Goal: Navigation & Orientation: Find specific page/section

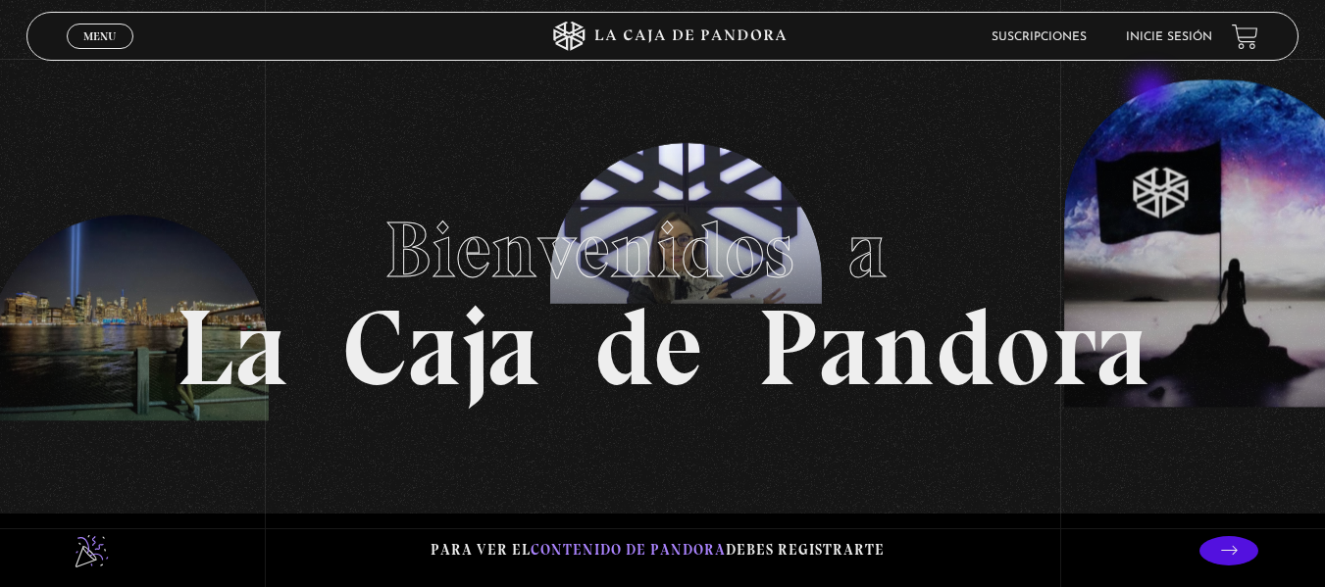
click at [1144, 123] on section "Bienvenidos a La Caja de Pandora" at bounding box center [662, 293] width 1325 height 587
click at [1192, 37] on link "Inicie sesión" at bounding box center [1168, 37] width 86 height 12
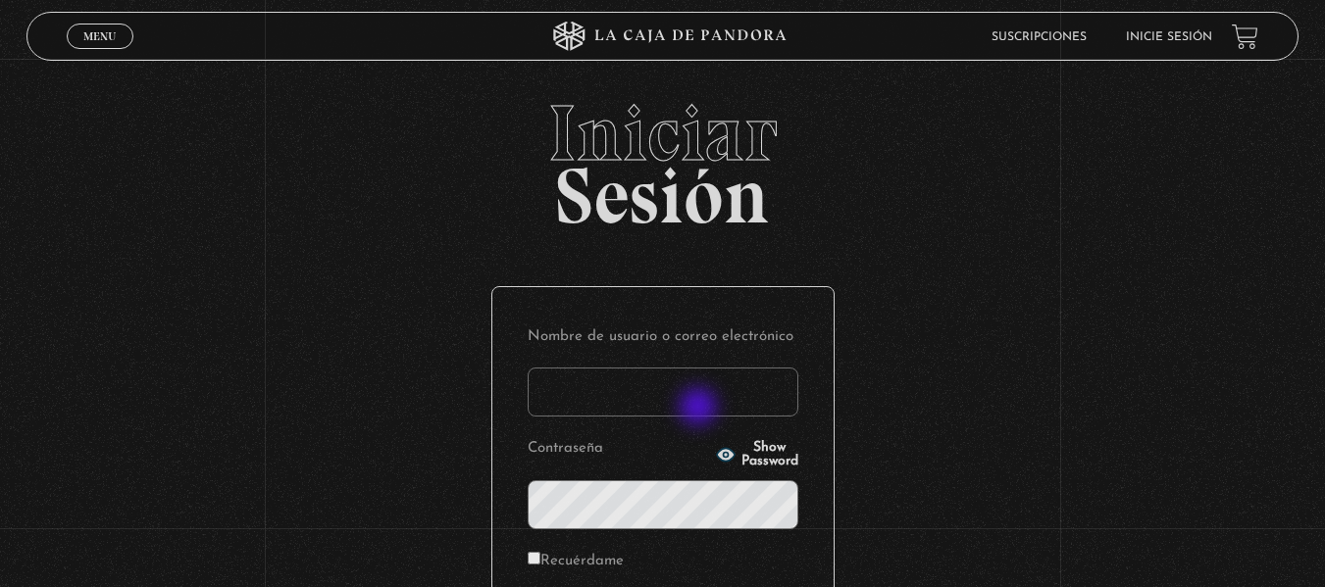
click at [700, 409] on input "Nombre de usuario o correo electrónico" at bounding box center [662, 392] width 271 height 49
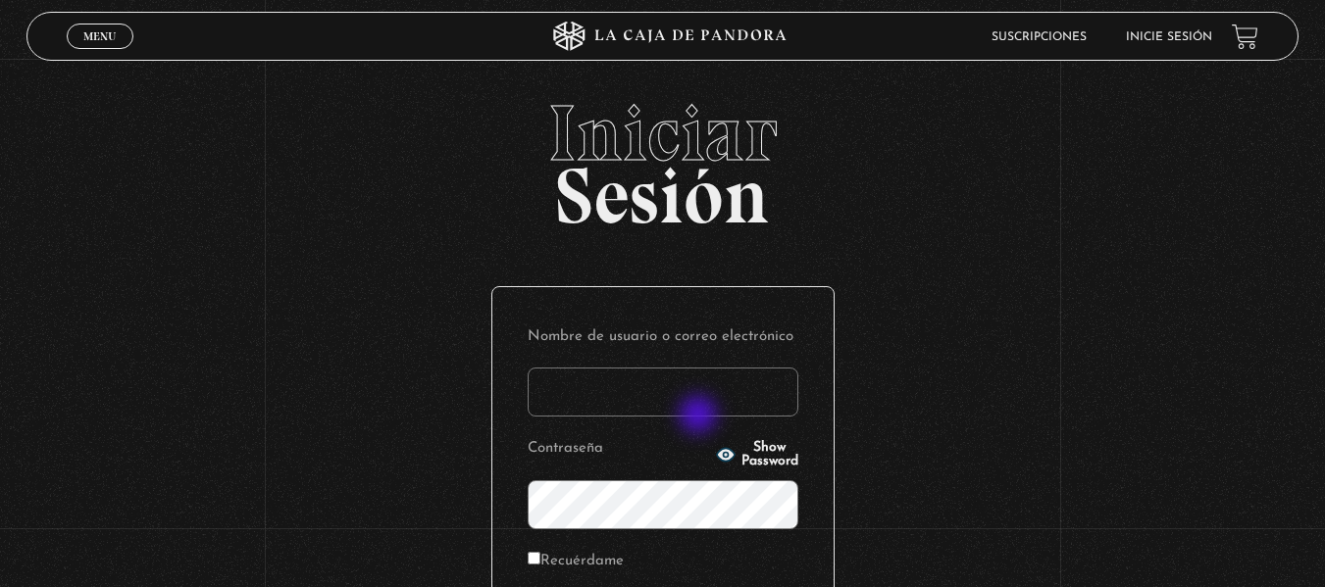
type input "[EMAIL_ADDRESS][DOMAIN_NAME]"
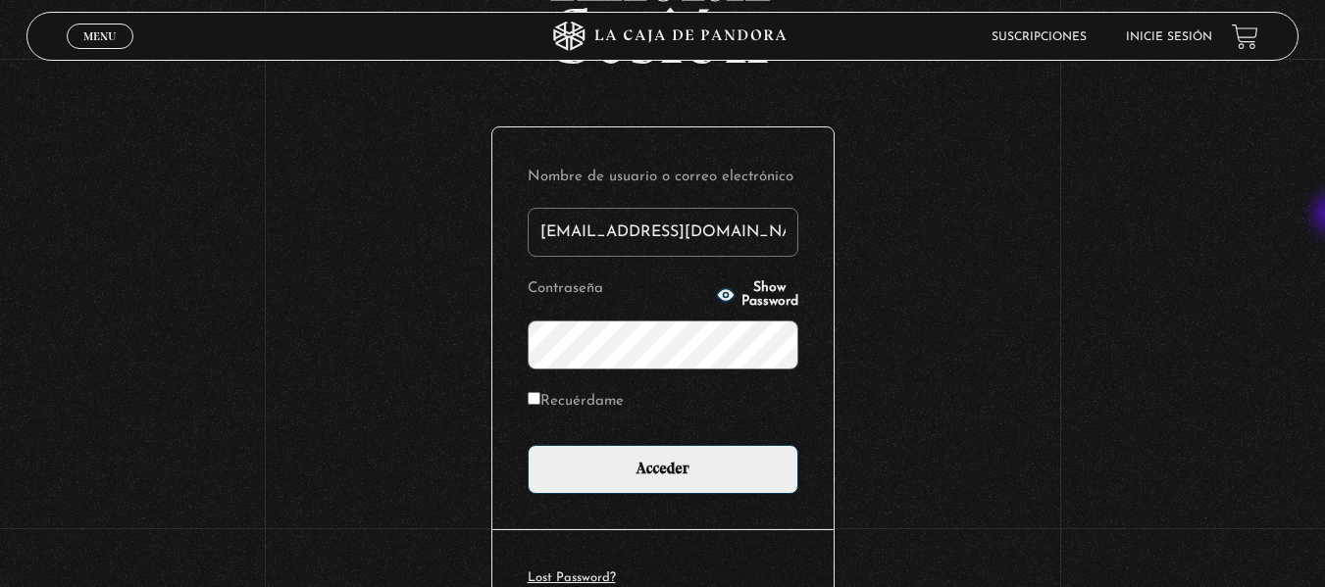
scroll to position [168, 0]
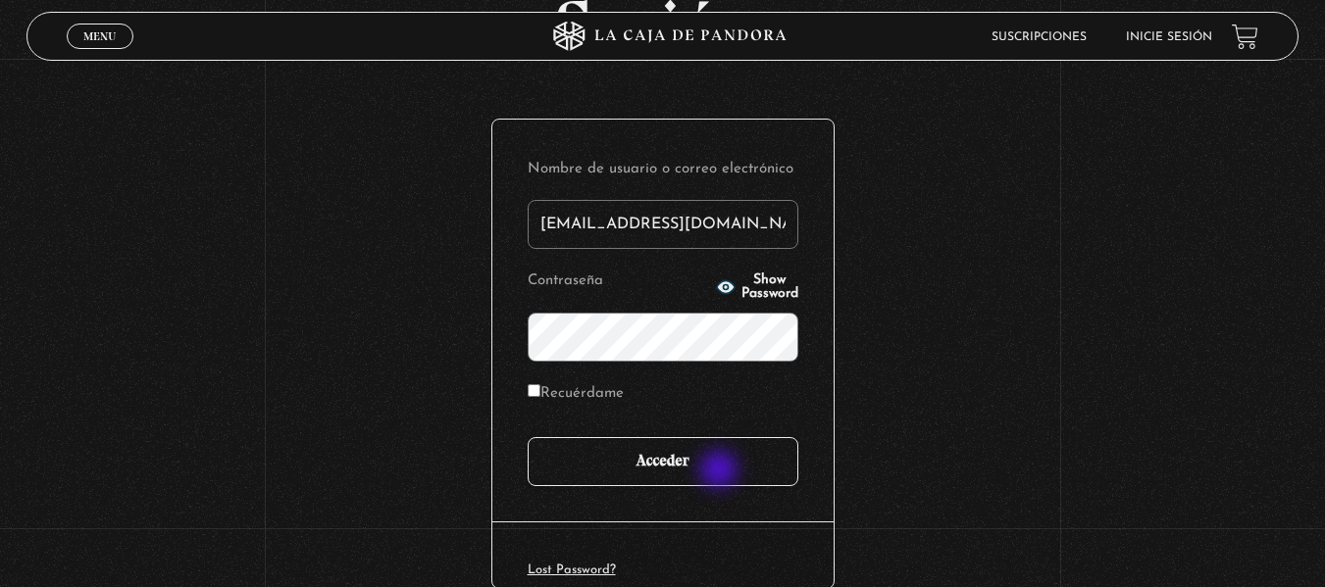
click at [717, 472] on input "Acceder" at bounding box center [662, 461] width 271 height 49
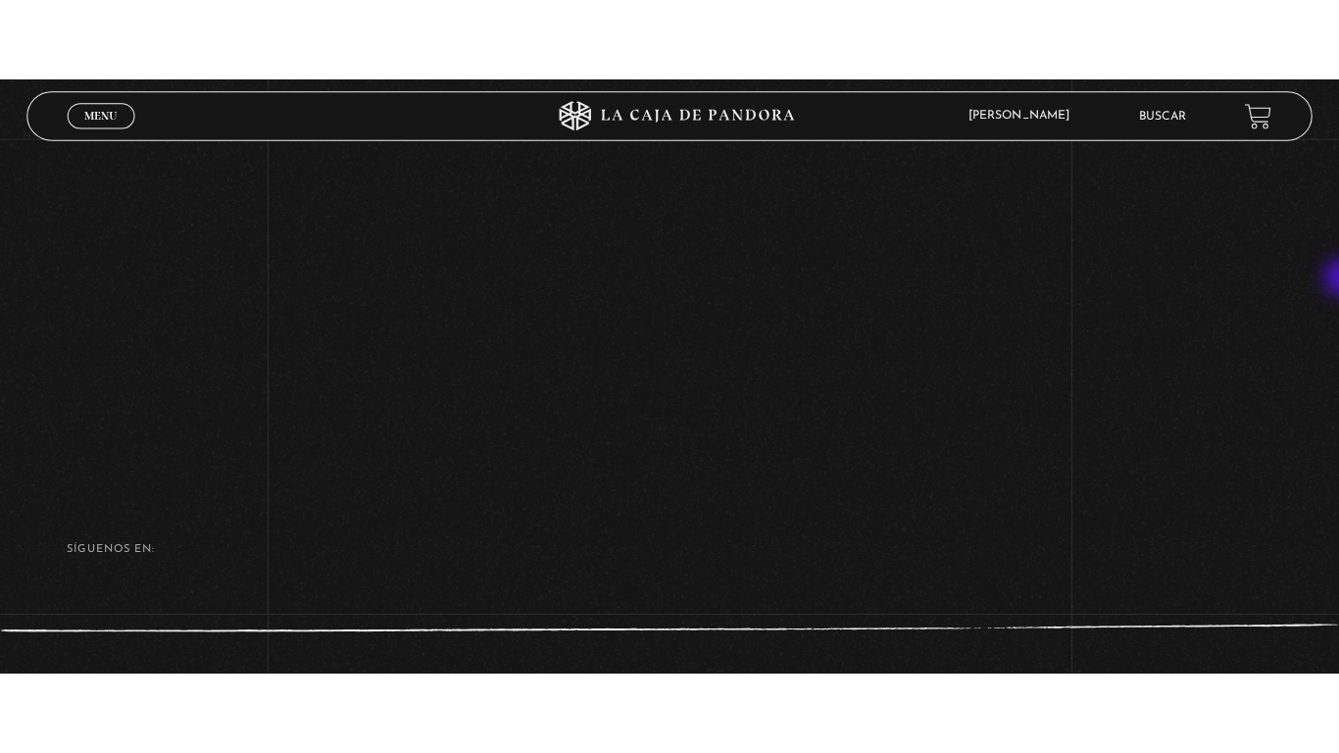
scroll to position [299, 0]
